Goal: Task Accomplishment & Management: Manage account settings

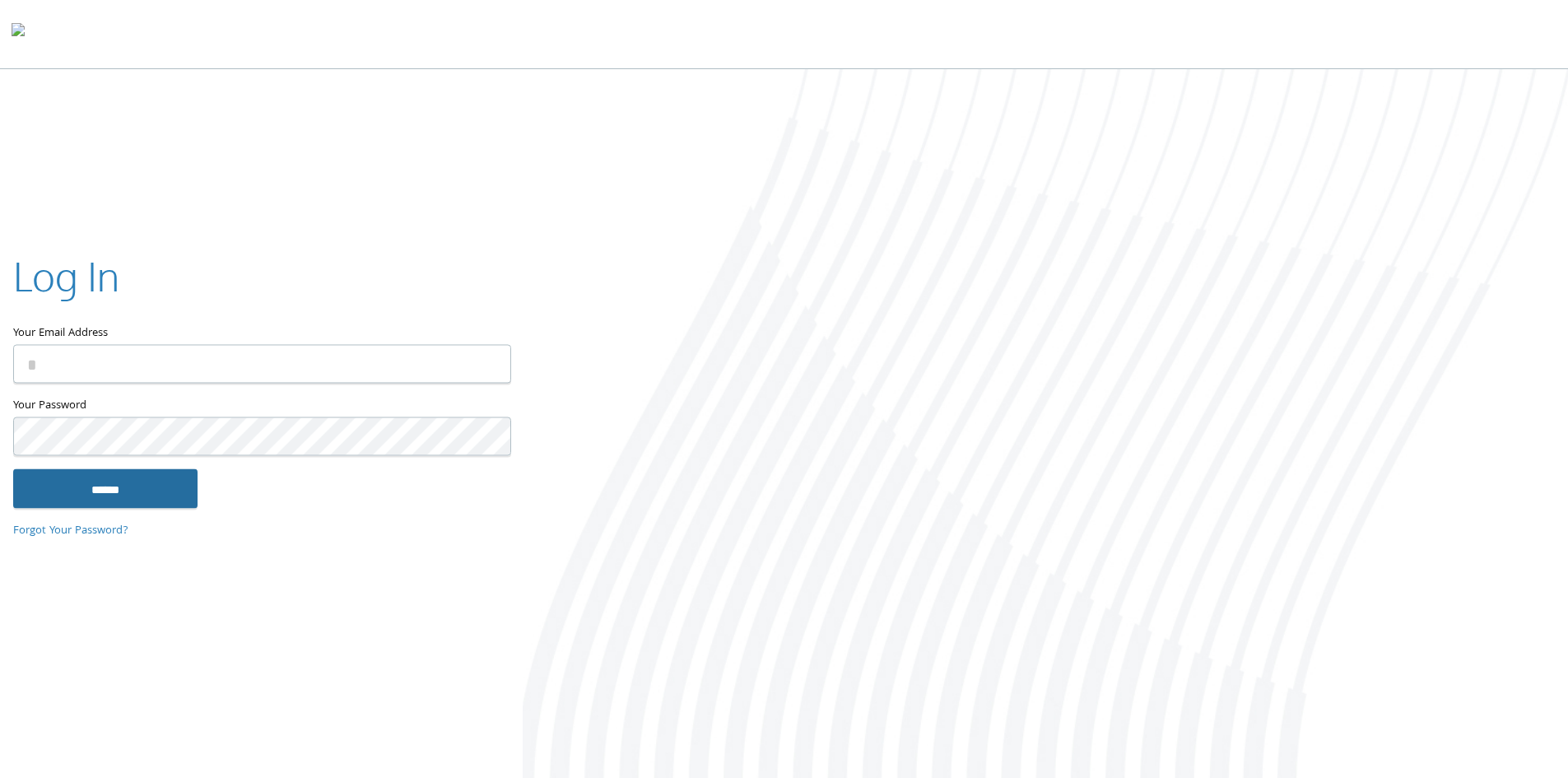
type input "**********"
click at [74, 486] on input "******" at bounding box center [105, 487] width 184 height 39
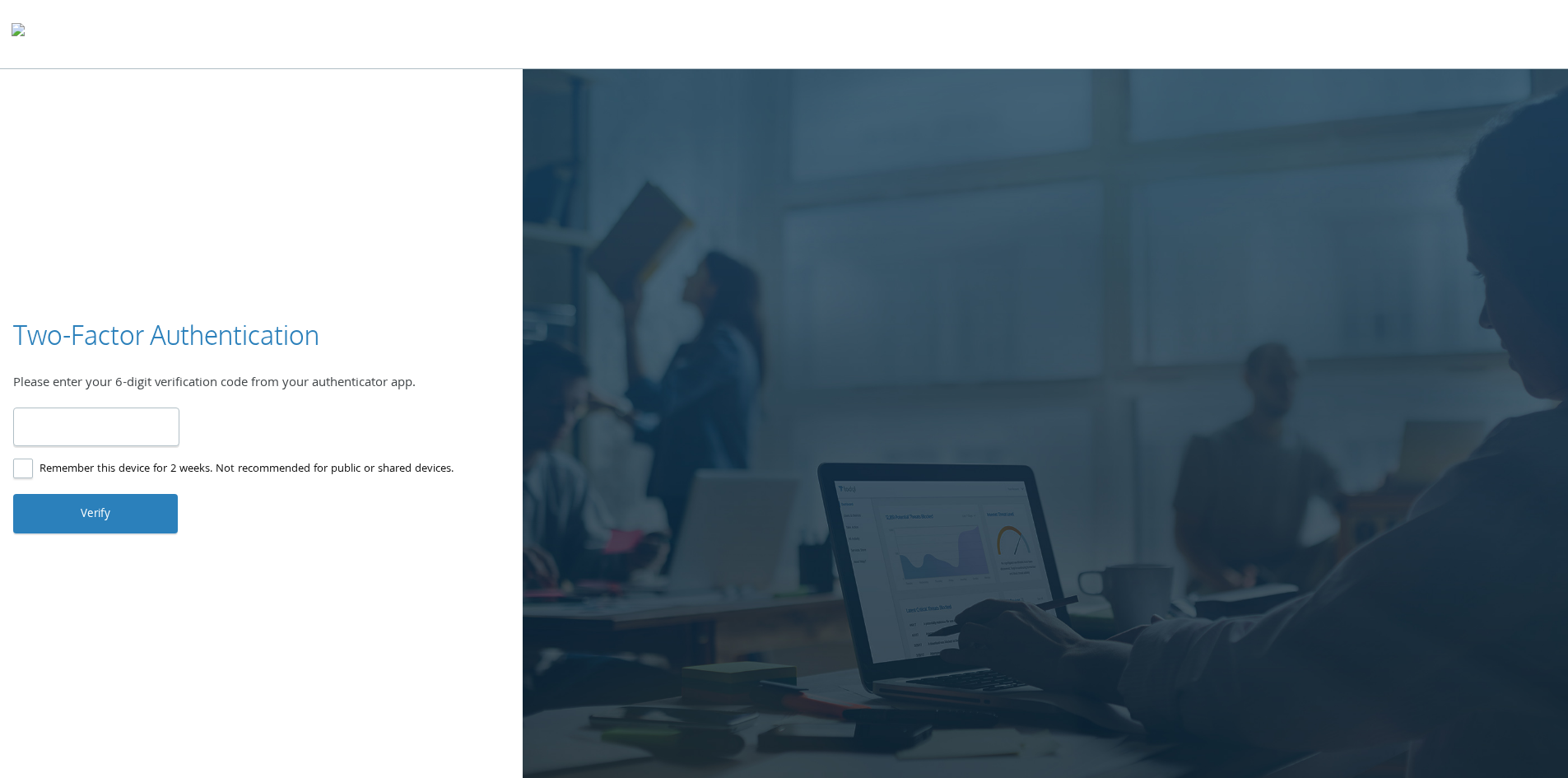
click at [105, 426] on input "number" at bounding box center [96, 426] width 166 height 38
type input "******"
